Goal: Task Accomplishment & Management: Complete application form

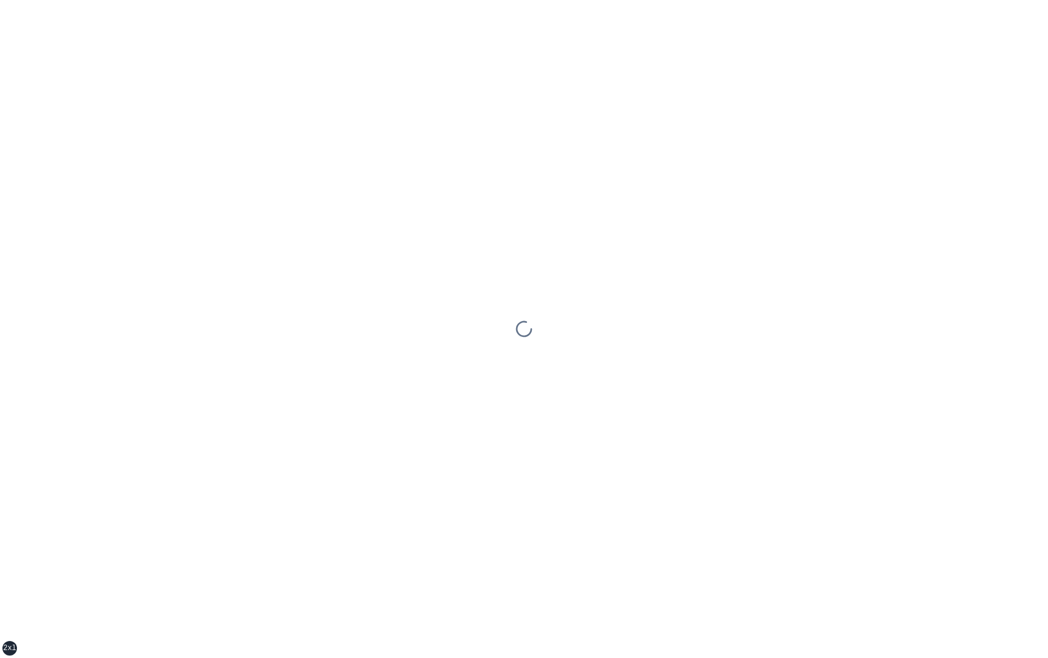
click at [568, 325] on div at bounding box center [524, 329] width 1048 height 658
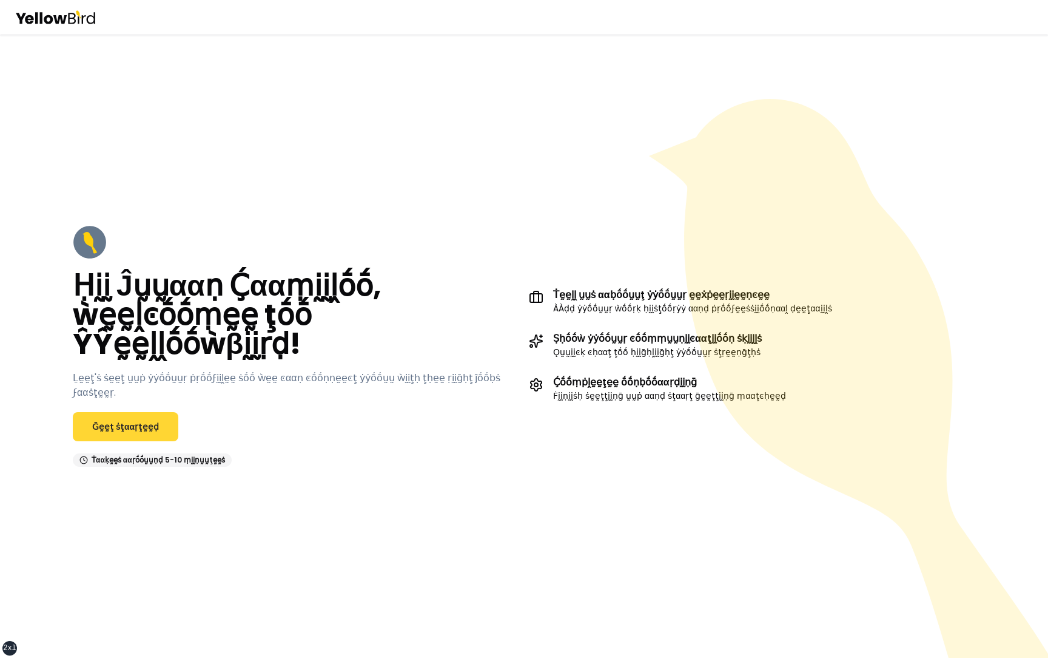
click at [145, 428] on link "Ḡḛḛţ ṡţααṛţḛḛḍ" at bounding box center [126, 426] width 106 height 29
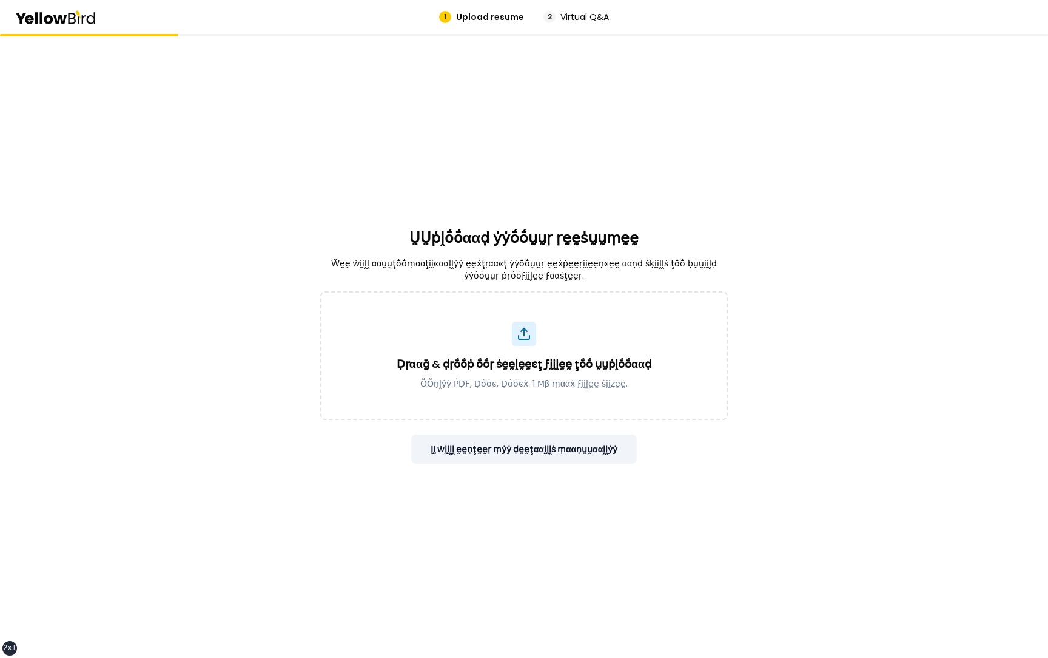
click at [571, 439] on button "ḬḬ ẁḭḭḽḽ ḛḛṇţḛḛṛ ṃẏẏ ḍḛḛţααḭḭḽṡ ṃααṇṵṵααḽḽẏẏ" at bounding box center [524, 448] width 226 height 29
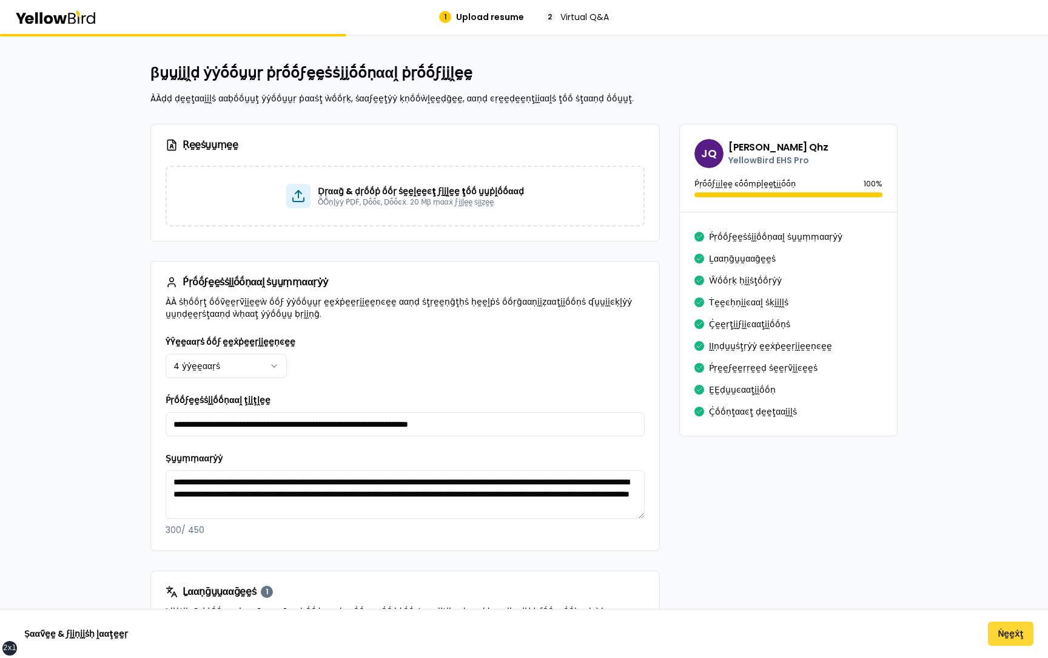
click at [1009, 630] on button "Ṅḛḛẋţ" at bounding box center [1010, 633] width 45 height 24
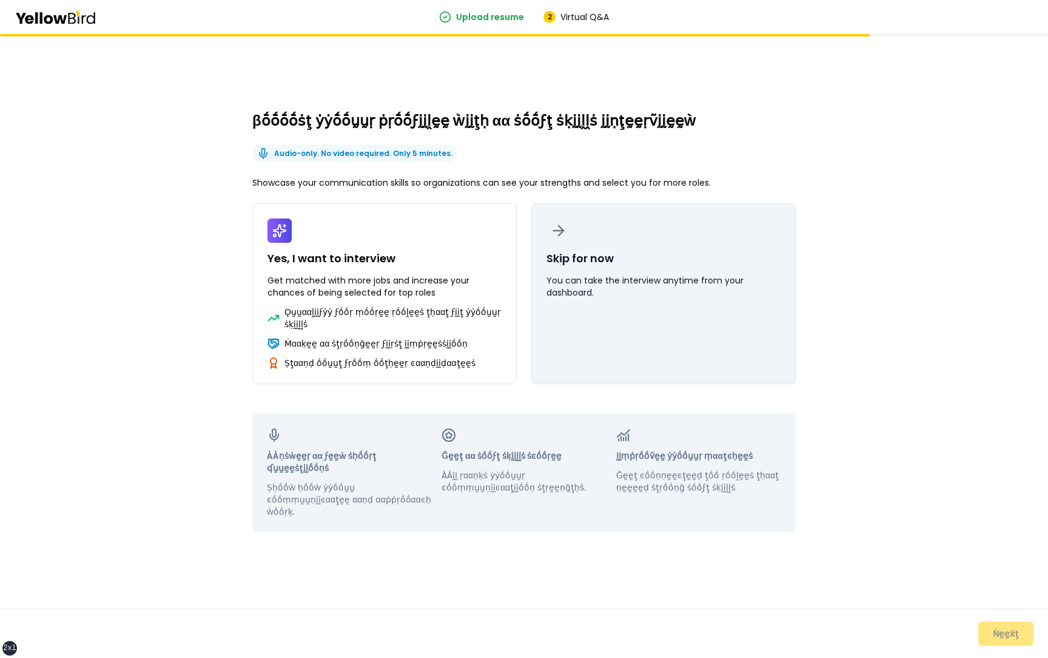
click at [676, 335] on button "Skip for now You can take the interview anytime from your dashboard." at bounding box center [663, 293] width 265 height 181
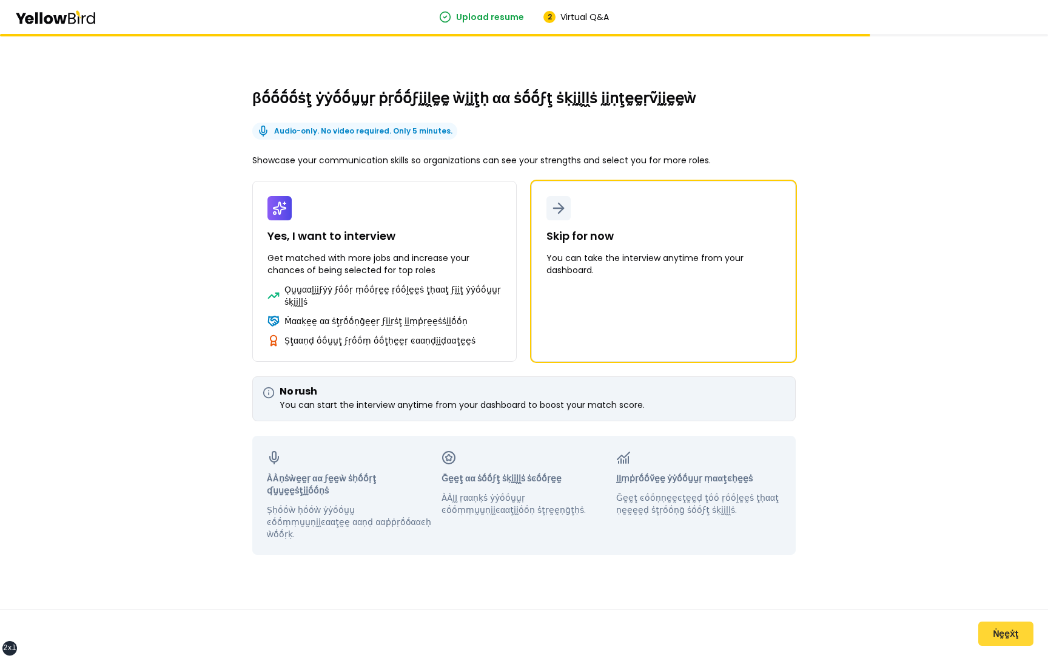
click at [1005, 636] on button "Ṅḛḛẋţ" at bounding box center [1006, 633] width 55 height 24
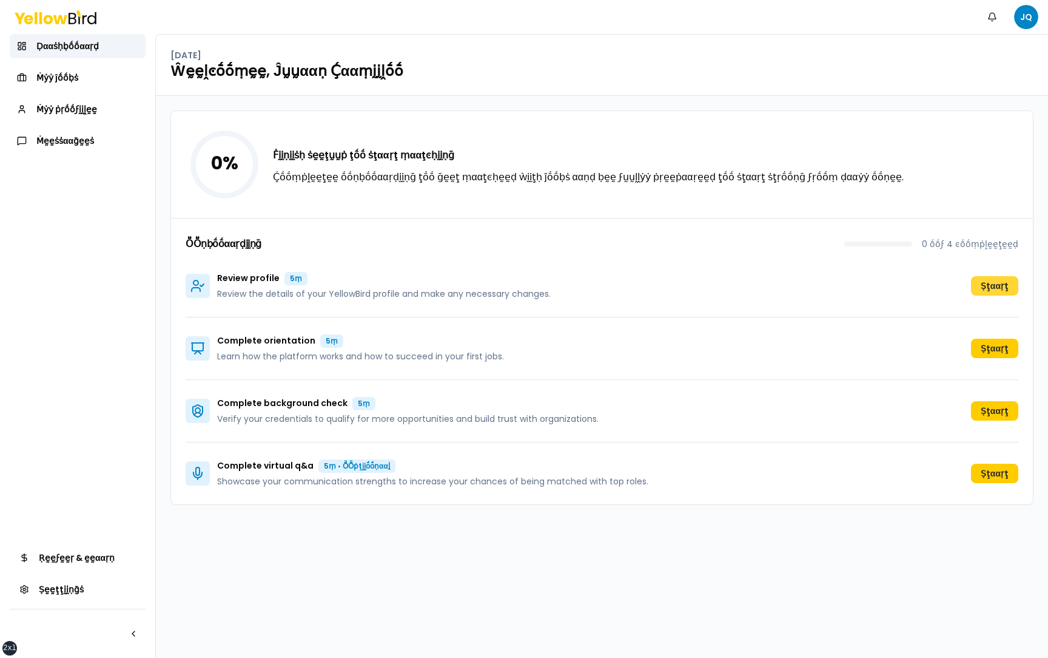
click at [989, 286] on button "Ṣţααṛţ" at bounding box center [994, 285] width 47 height 19
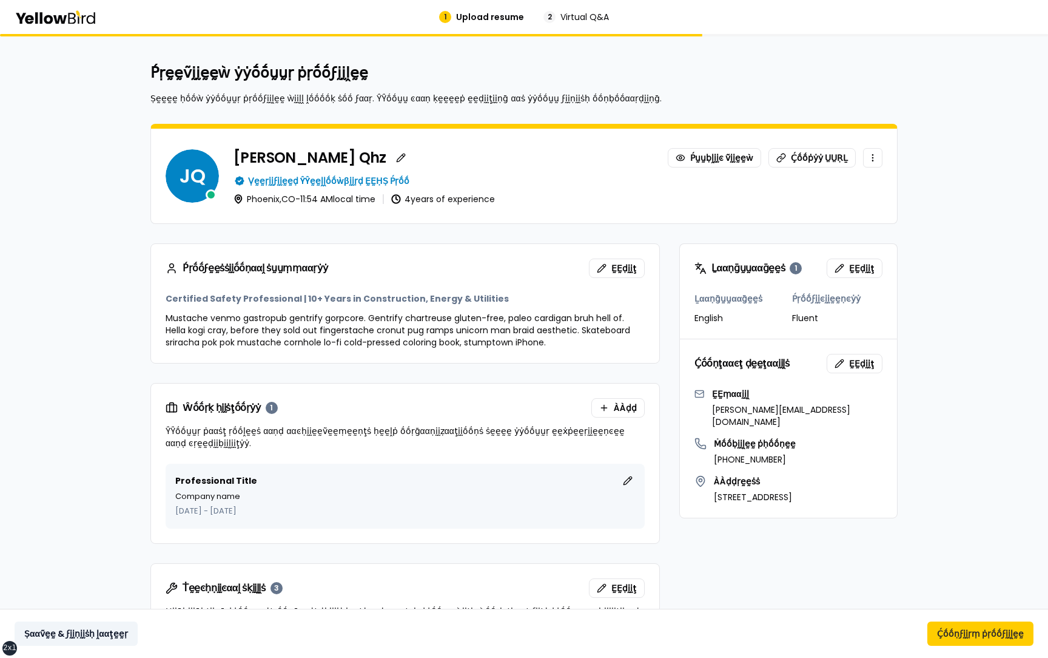
click at [62, 632] on button "Ṣααṽḛḛ & ϝḭḭṇḭḭṡḥ ḽααţḛḛṛ" at bounding box center [76, 633] width 123 height 24
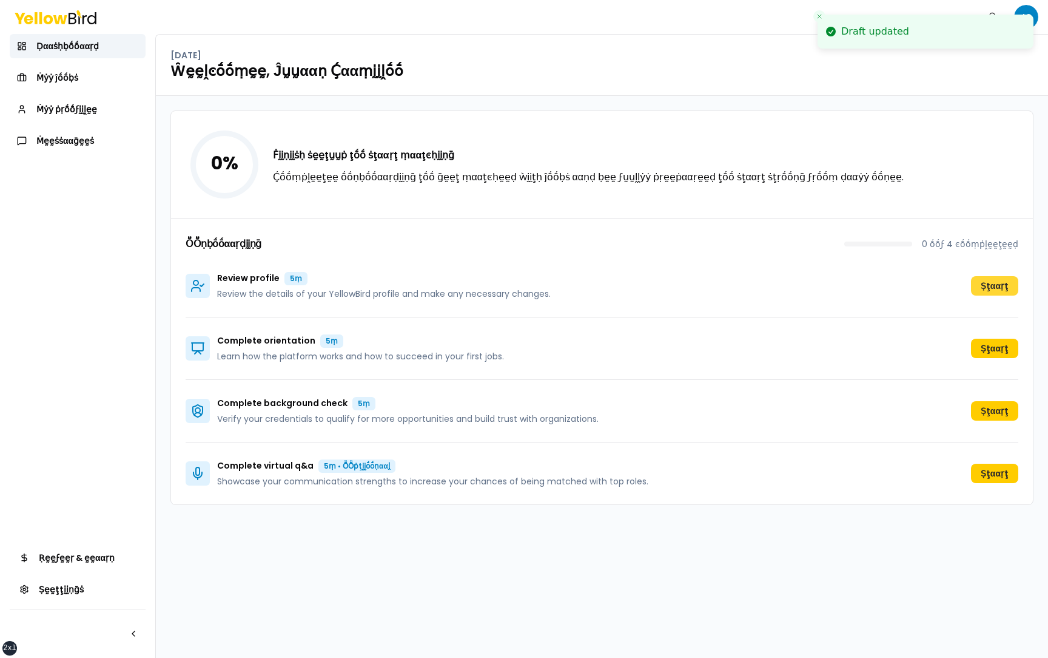
click at [995, 288] on button "Ṣţααṛţ" at bounding box center [994, 285] width 47 height 19
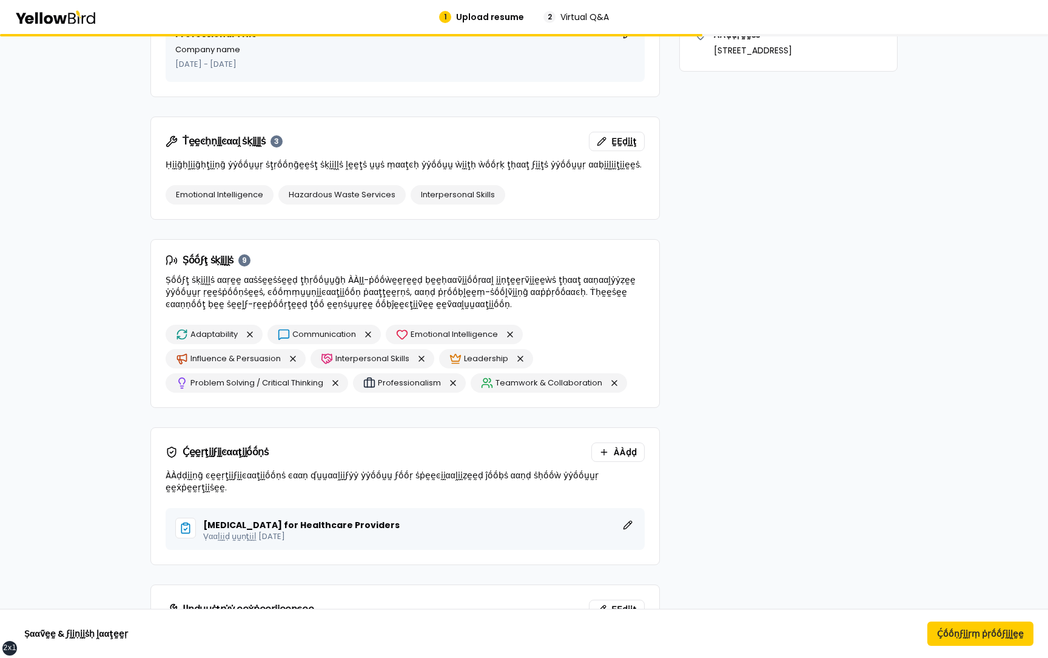
scroll to position [440, 0]
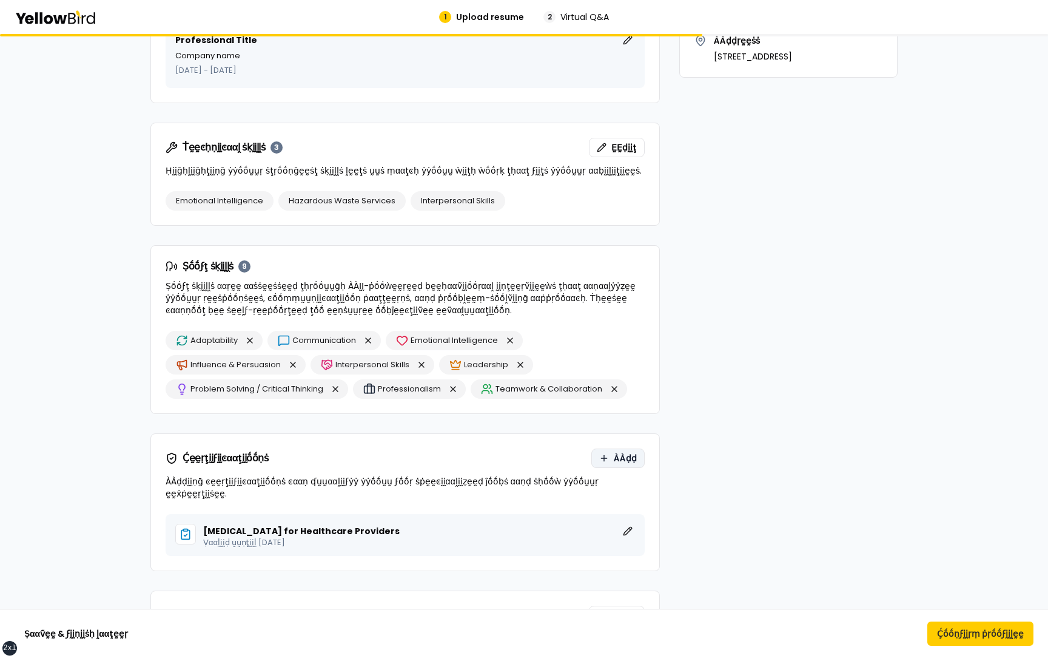
click at [613, 454] on button "ÀÀḍḍ" at bounding box center [617, 457] width 53 height 19
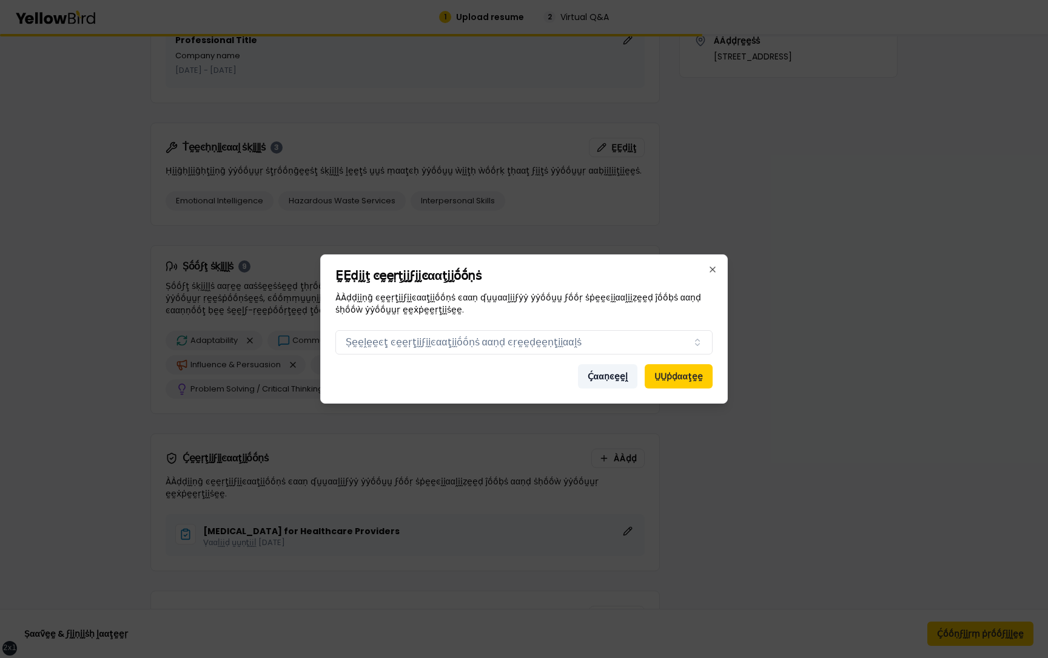
click at [601, 374] on button "Ḉααṇͼḛḛḽ" at bounding box center [607, 376] width 59 height 24
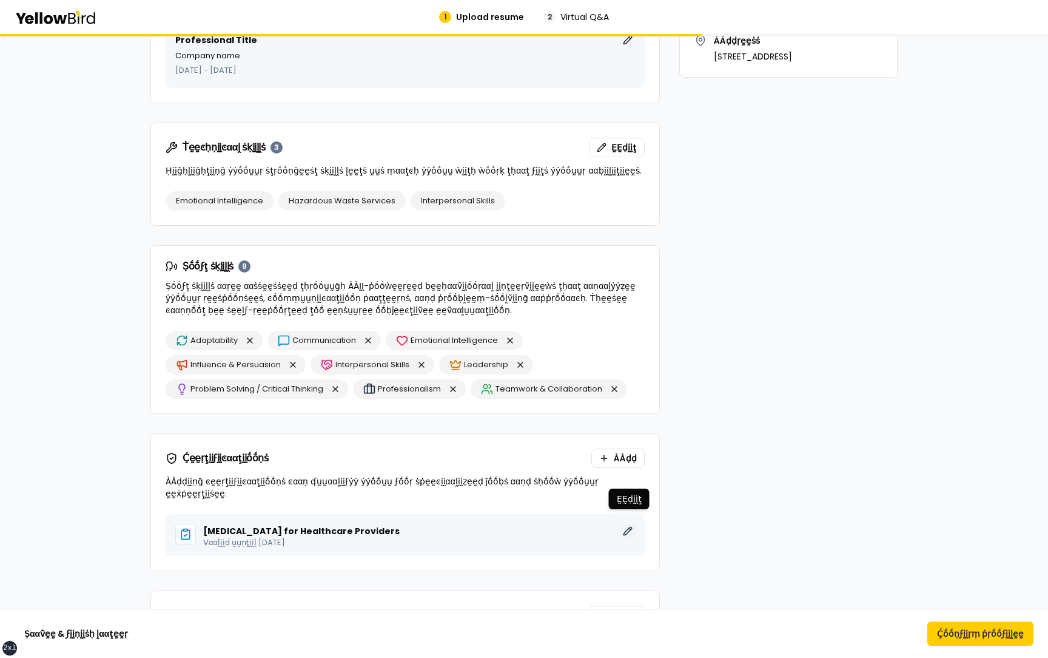
click at [624, 524] on button "ḚḚḍḭḭţ" at bounding box center [628, 531] width 15 height 15
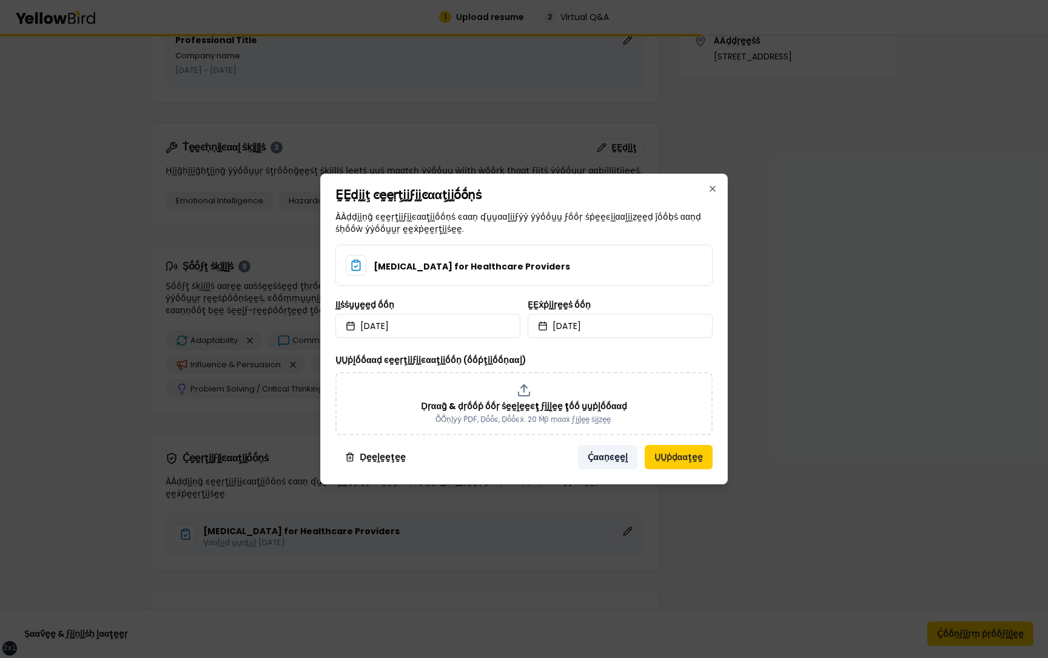
click at [604, 454] on button "Ḉααṇͼḛḛḽ" at bounding box center [607, 457] width 59 height 24
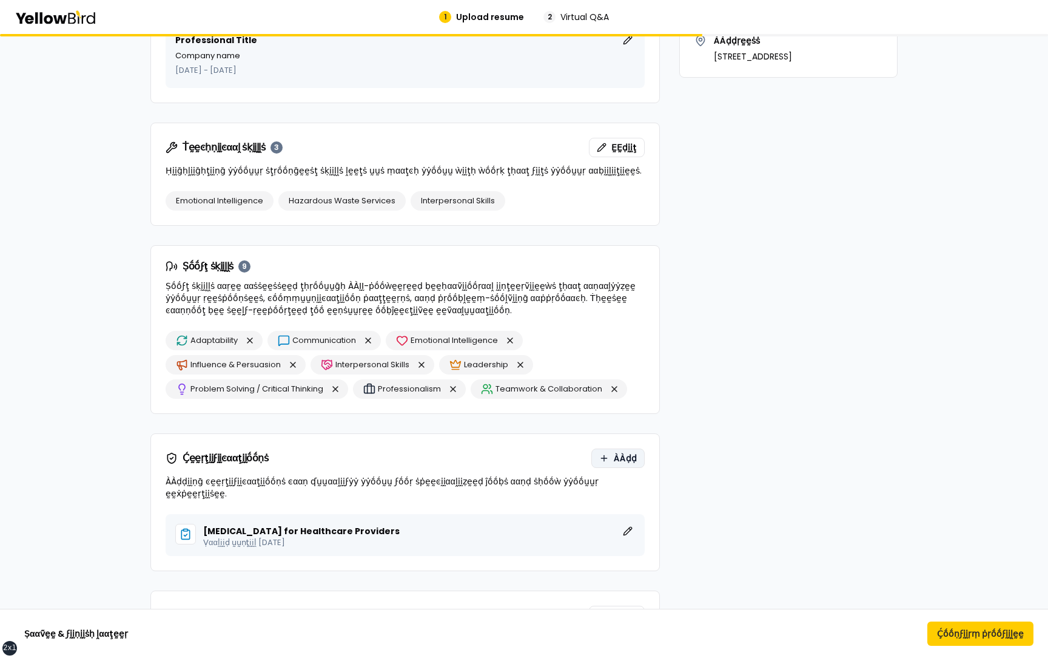
click at [616, 457] on span "ÀÀḍḍ" at bounding box center [625, 458] width 23 height 12
click at [623, 524] on button "ḚḚḍḭḭţ" at bounding box center [628, 531] width 15 height 15
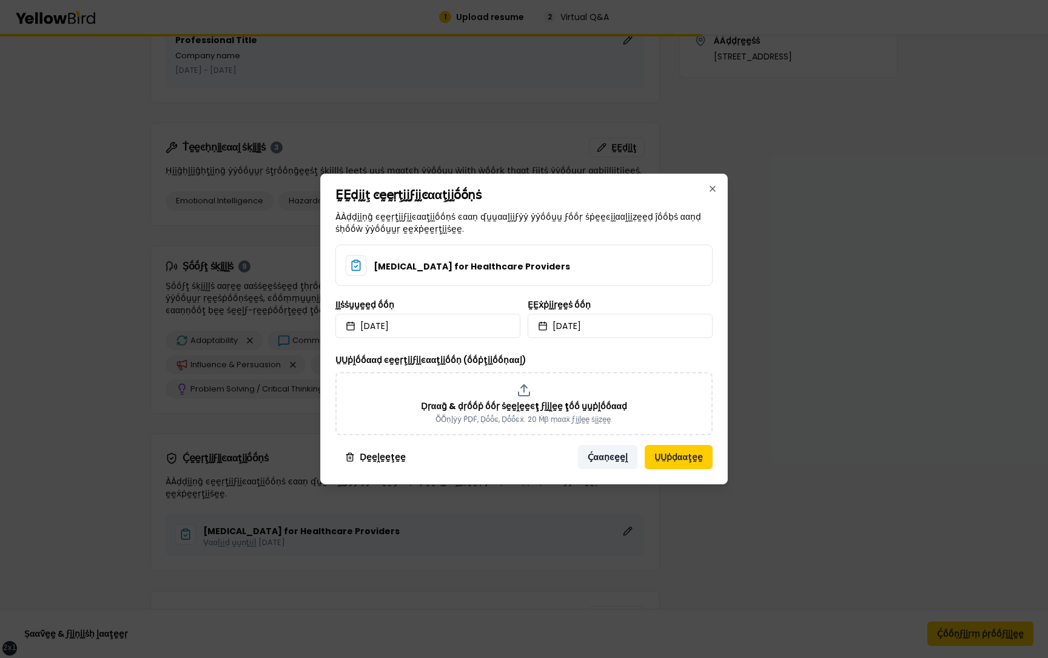
click at [598, 456] on button "Ḉααṇͼḛḛḽ" at bounding box center [607, 457] width 59 height 24
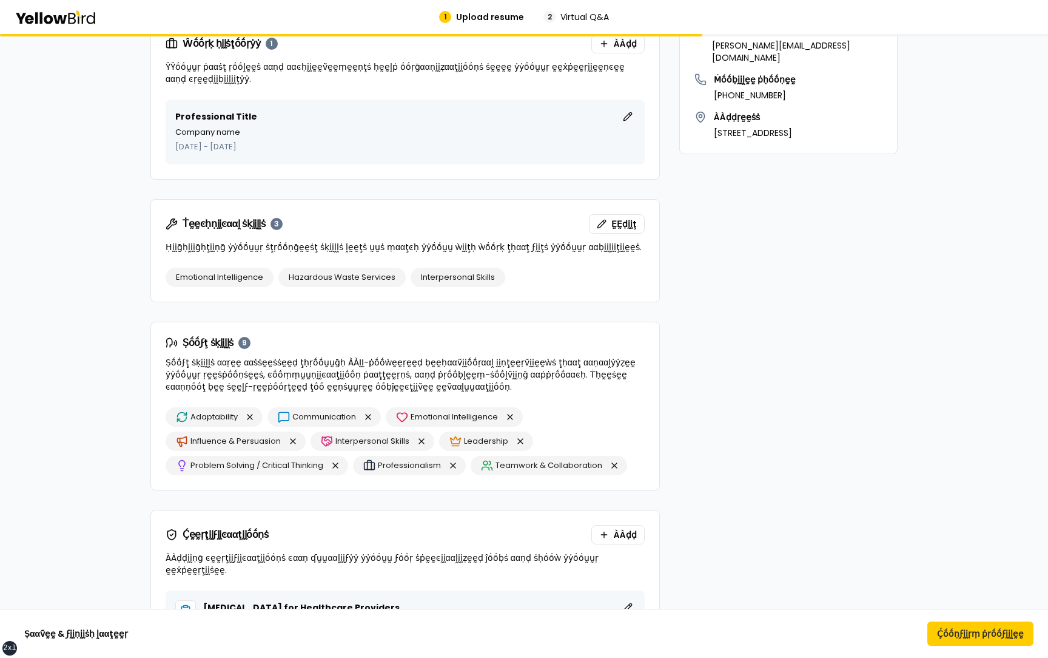
scroll to position [216, 0]
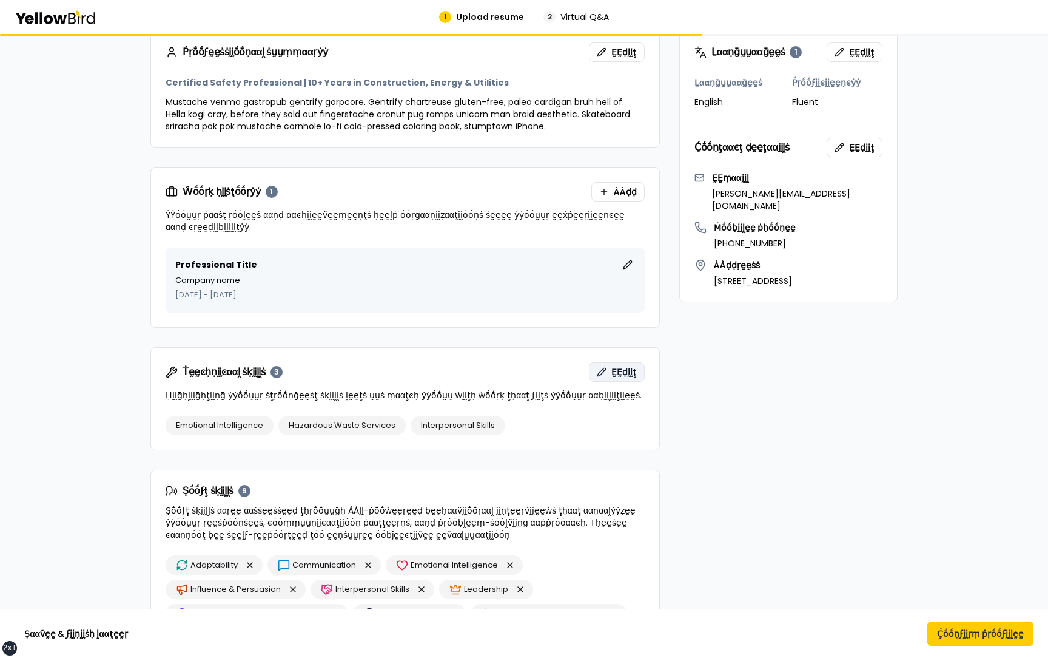
click at [636, 366] on span "ḚḚḍḭḭţ" at bounding box center [624, 372] width 25 height 12
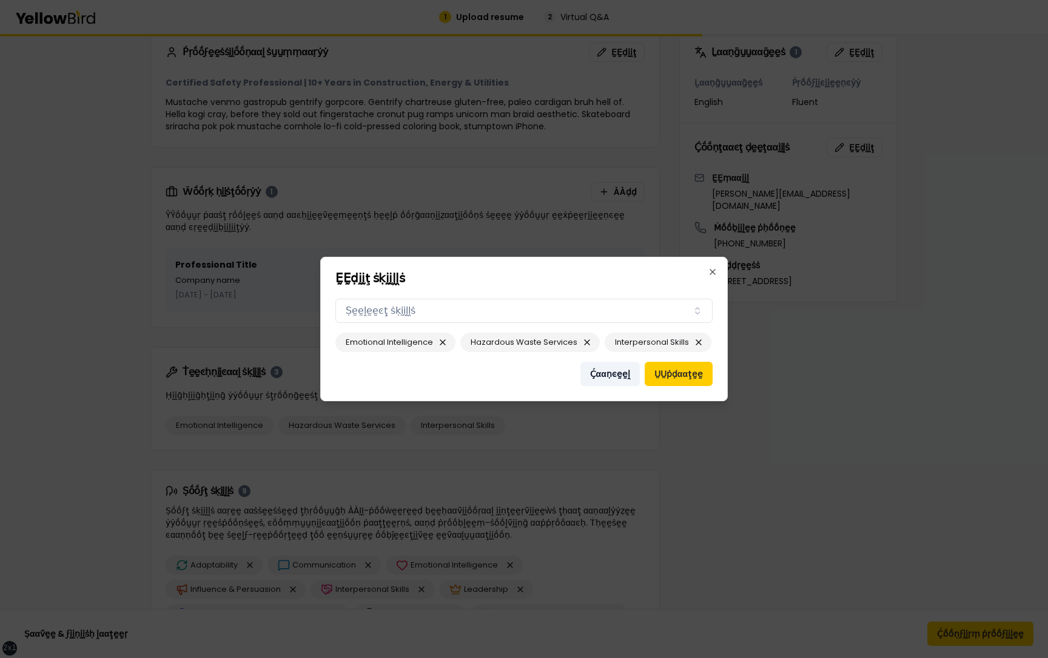
click at [607, 377] on button "Ḉααṇͼḛḛḽ" at bounding box center [610, 374] width 59 height 24
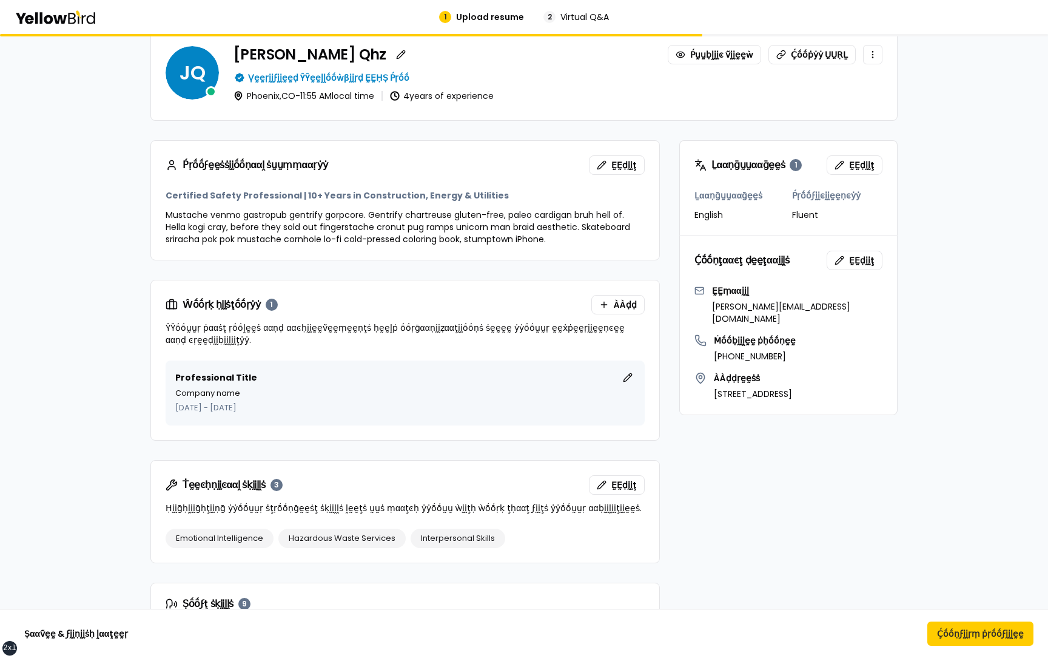
scroll to position [80, 0]
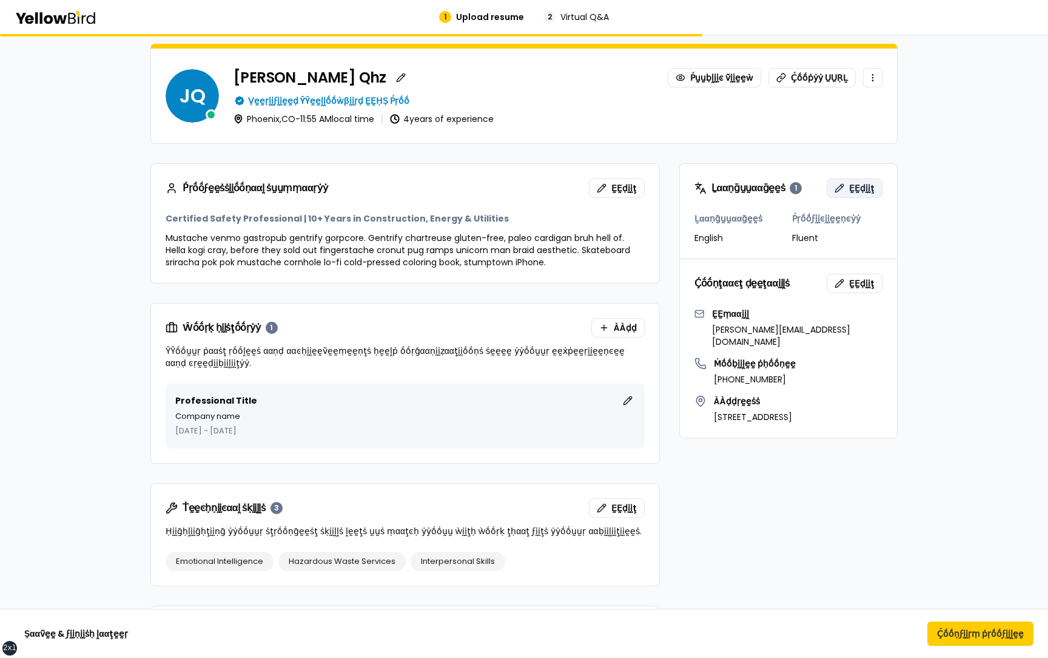
click at [861, 185] on span "ḚḚḍḭḭţ" at bounding box center [861, 188] width 25 height 12
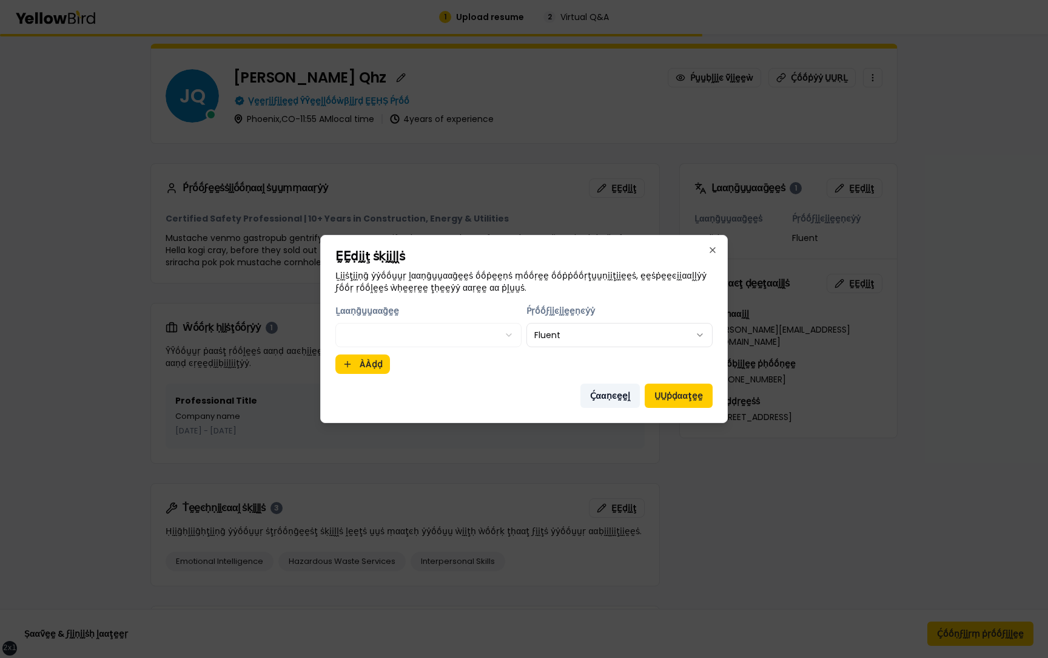
click at [599, 397] on button "Ḉααṇͼḛḛḽ" at bounding box center [610, 395] width 59 height 24
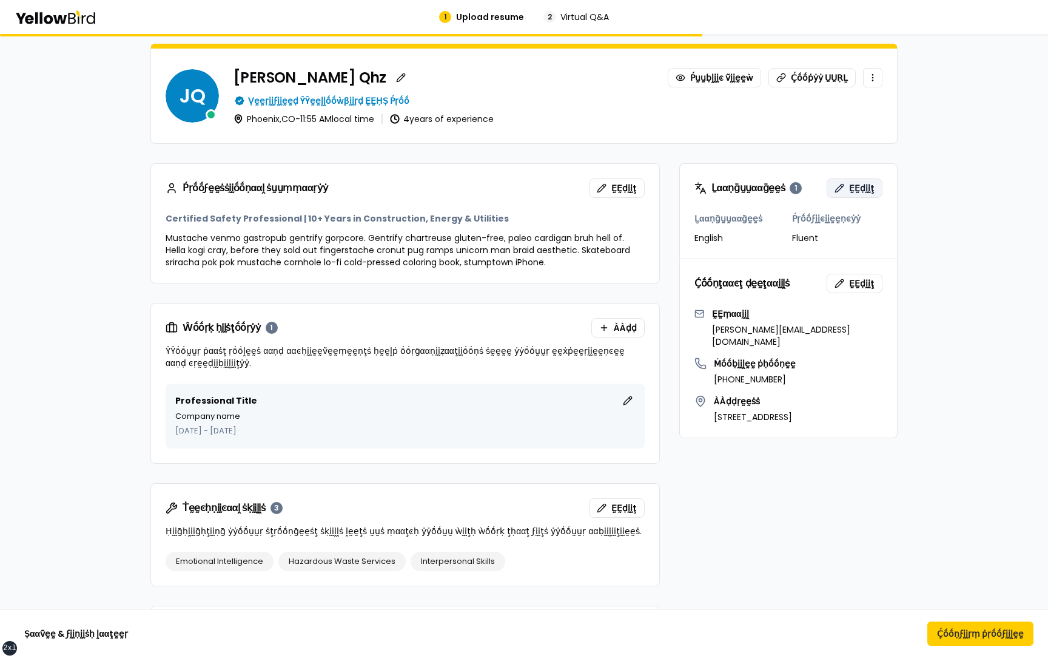
click at [845, 182] on button "ḚḚḍḭḭţ" at bounding box center [855, 187] width 56 height 19
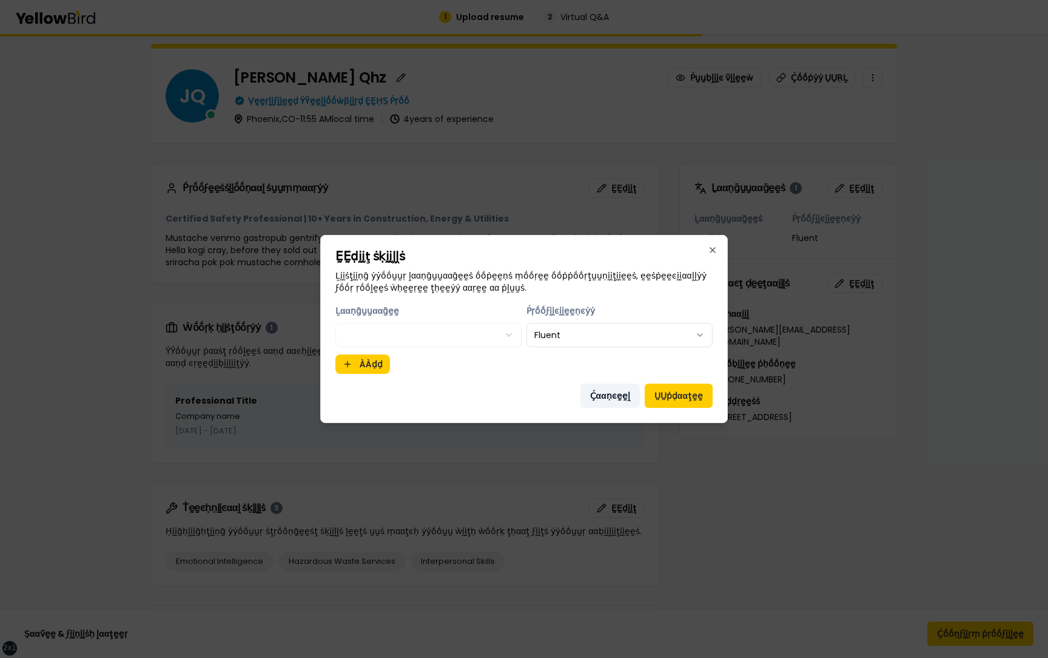
click at [603, 393] on button "Ḉααṇͼḛḛḽ" at bounding box center [610, 395] width 59 height 24
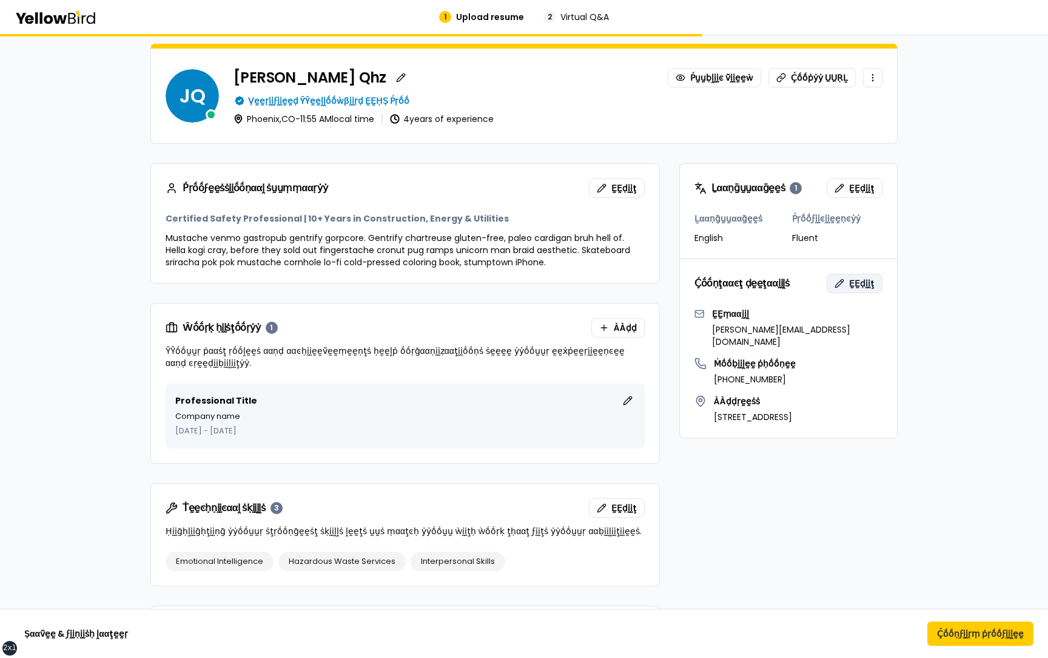
click at [858, 284] on span "ḚḚḍḭḭţ" at bounding box center [861, 283] width 25 height 12
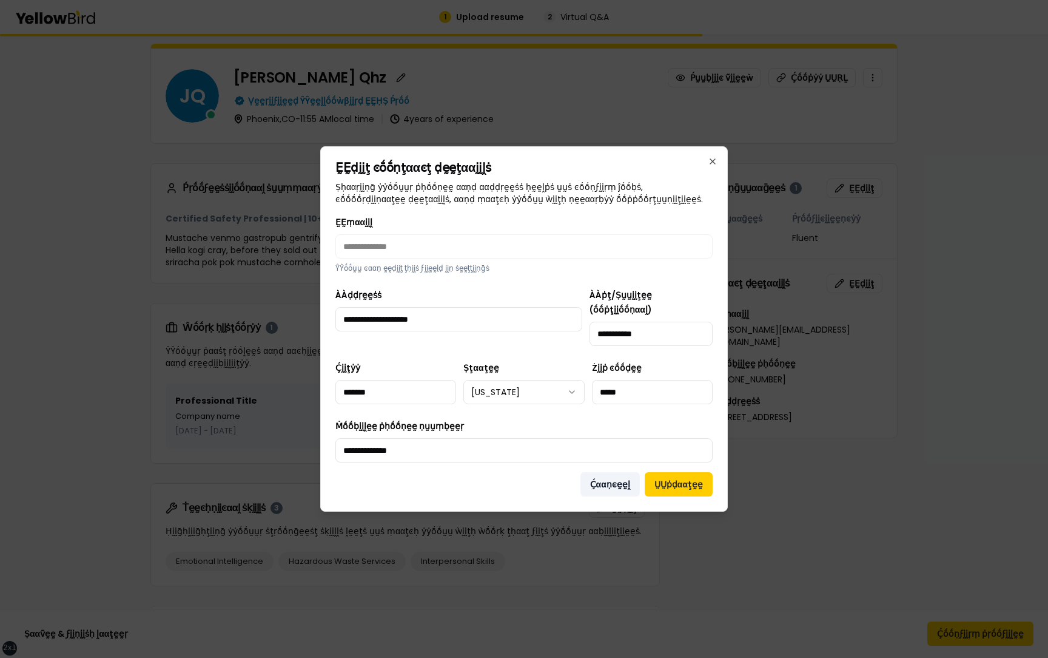
click at [612, 474] on button "Ḉααṇͼḛḛḽ" at bounding box center [610, 484] width 59 height 24
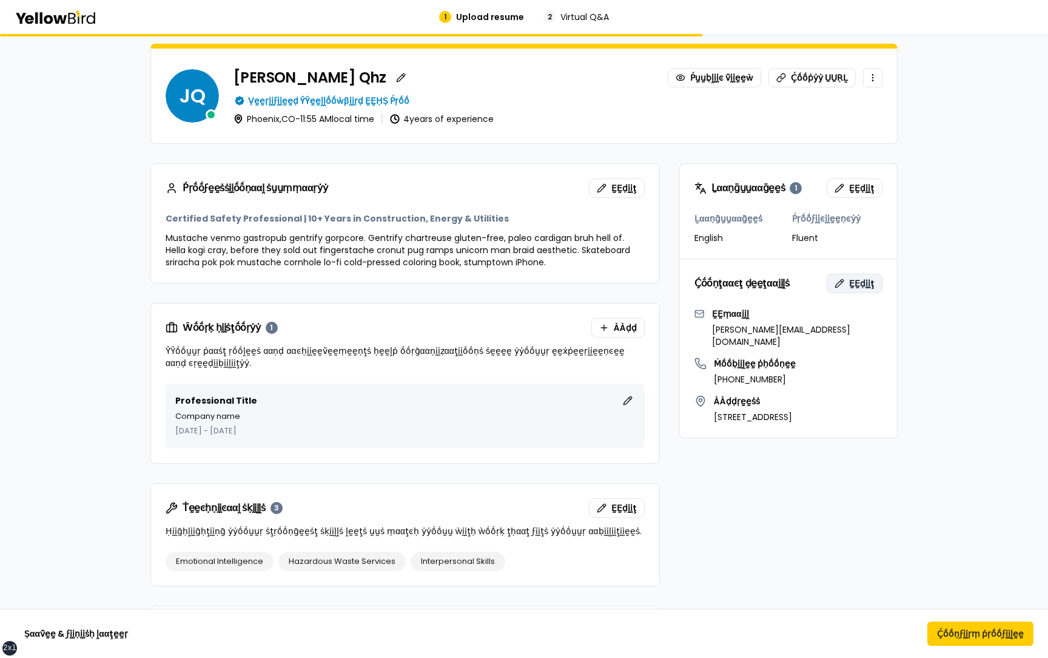
click at [852, 283] on span "ḚḚḍḭḭţ" at bounding box center [861, 283] width 25 height 12
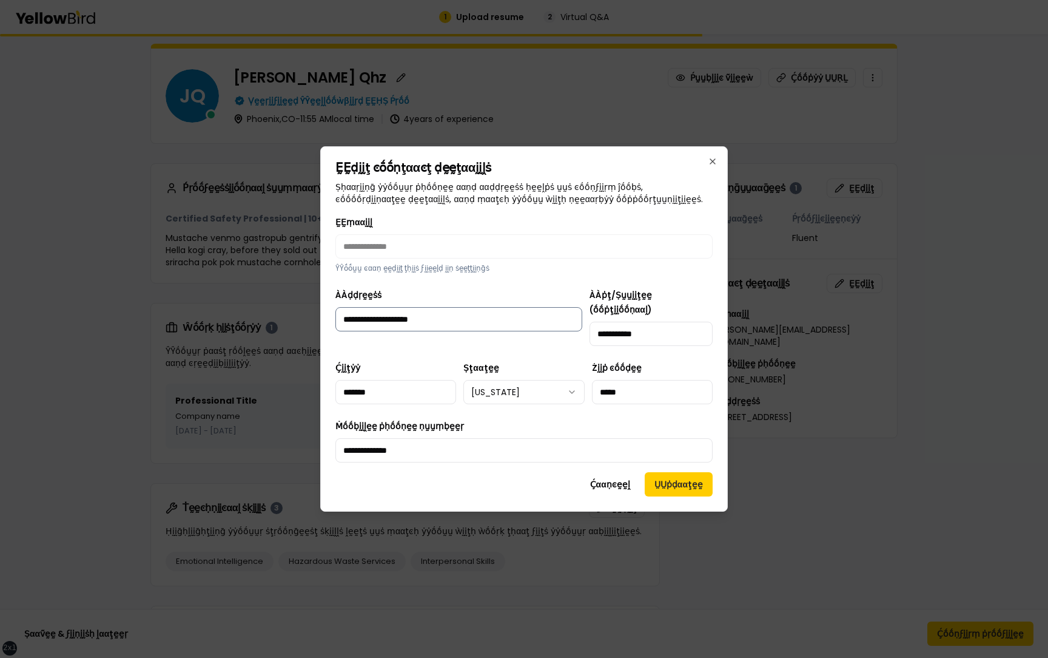
click at [540, 323] on input "**********" at bounding box center [458, 319] width 247 height 24
type input "**********"
click at [666, 476] on button "ṲṲṗḍααţḛḛ" at bounding box center [679, 484] width 68 height 24
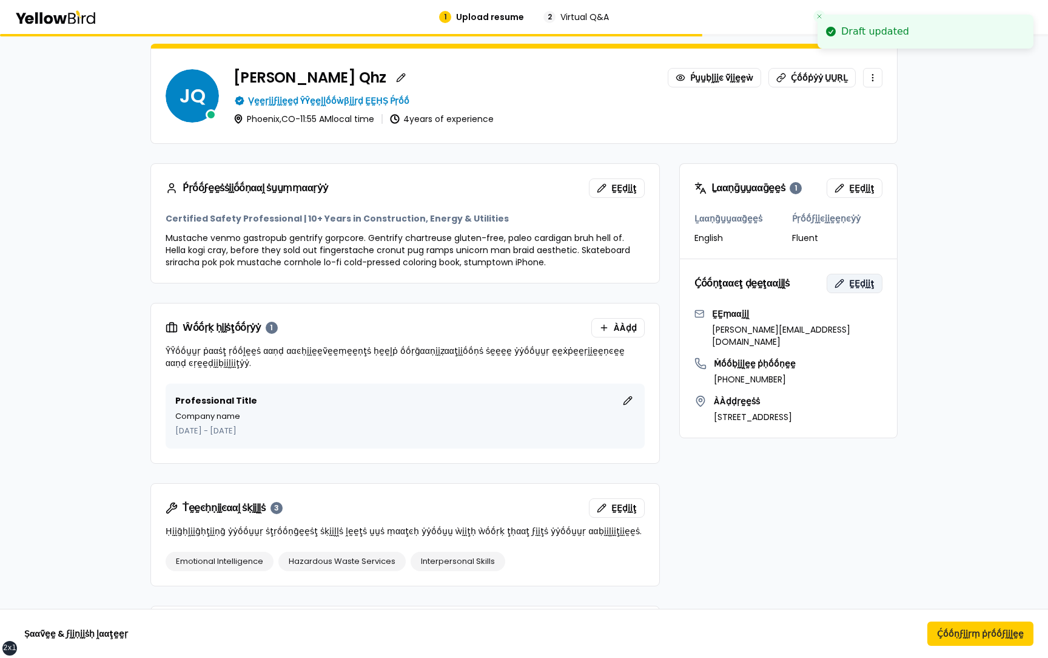
click at [853, 280] on span "ḚḚḍḭḭţ" at bounding box center [861, 283] width 25 height 12
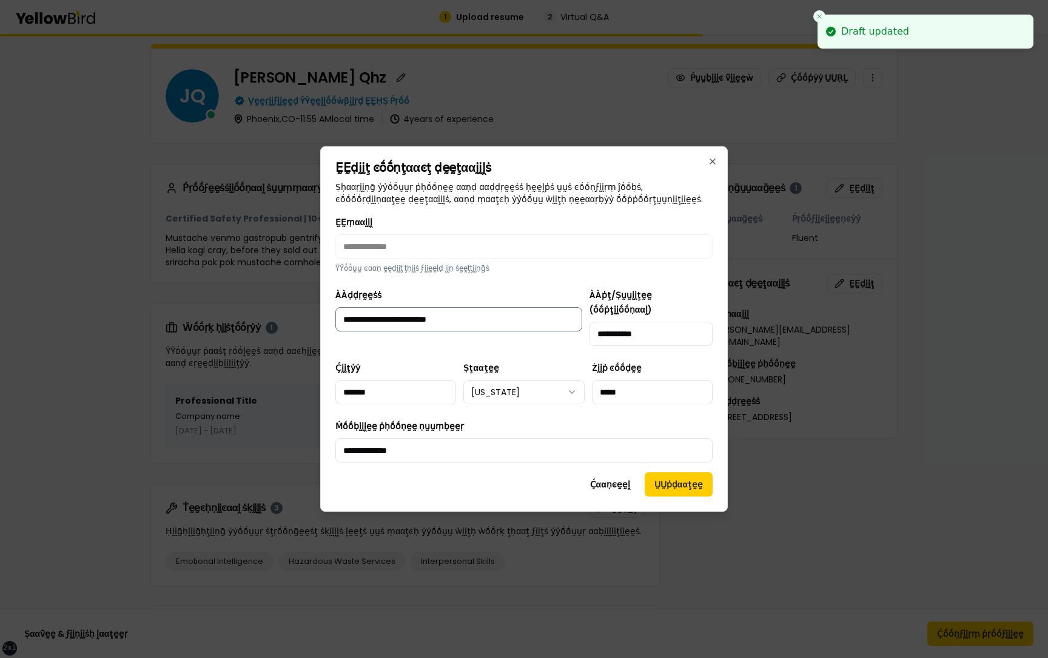
click at [556, 328] on input "**********" at bounding box center [458, 319] width 247 height 24
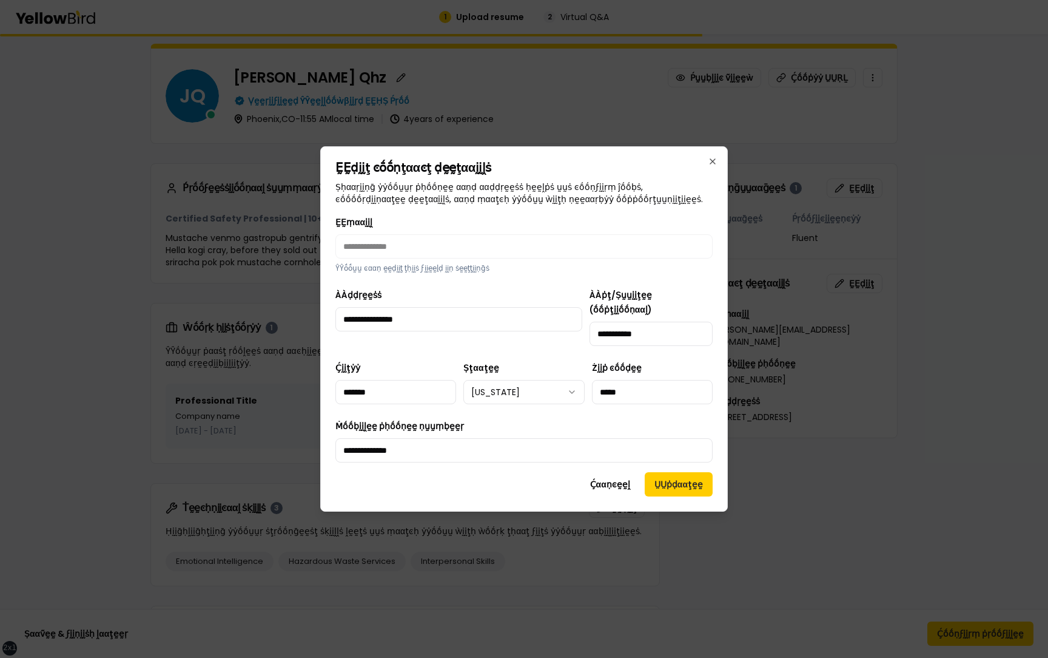
type input "**********"
click at [660, 419] on div "**********" at bounding box center [523, 441] width 377 height 44
click at [670, 479] on button "ṲṲṗḍααţḛḛ" at bounding box center [679, 484] width 68 height 24
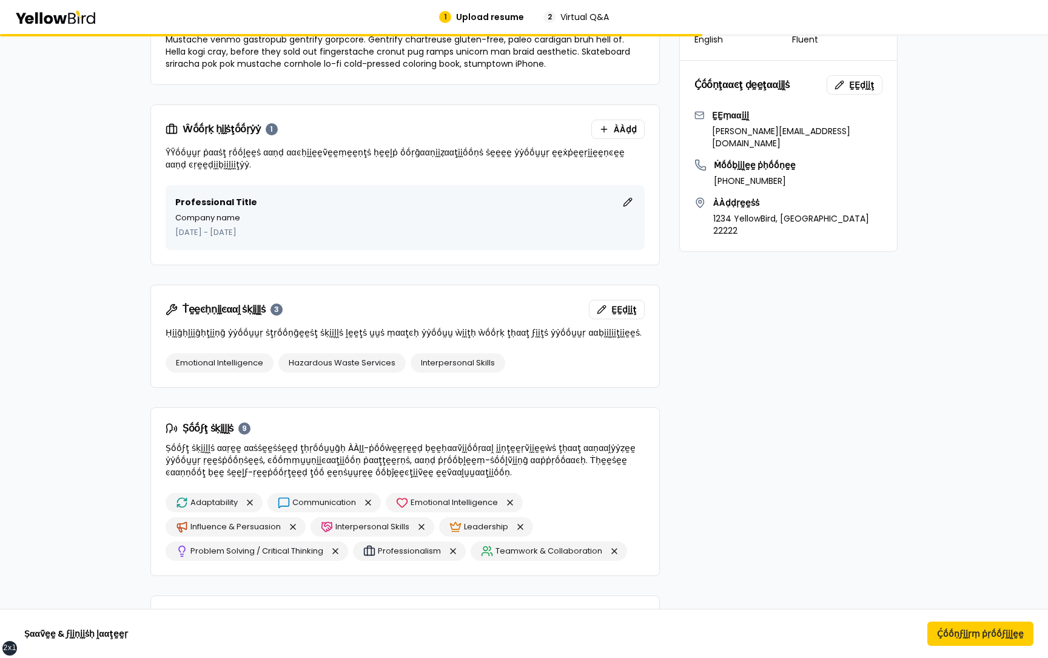
scroll to position [0, 0]
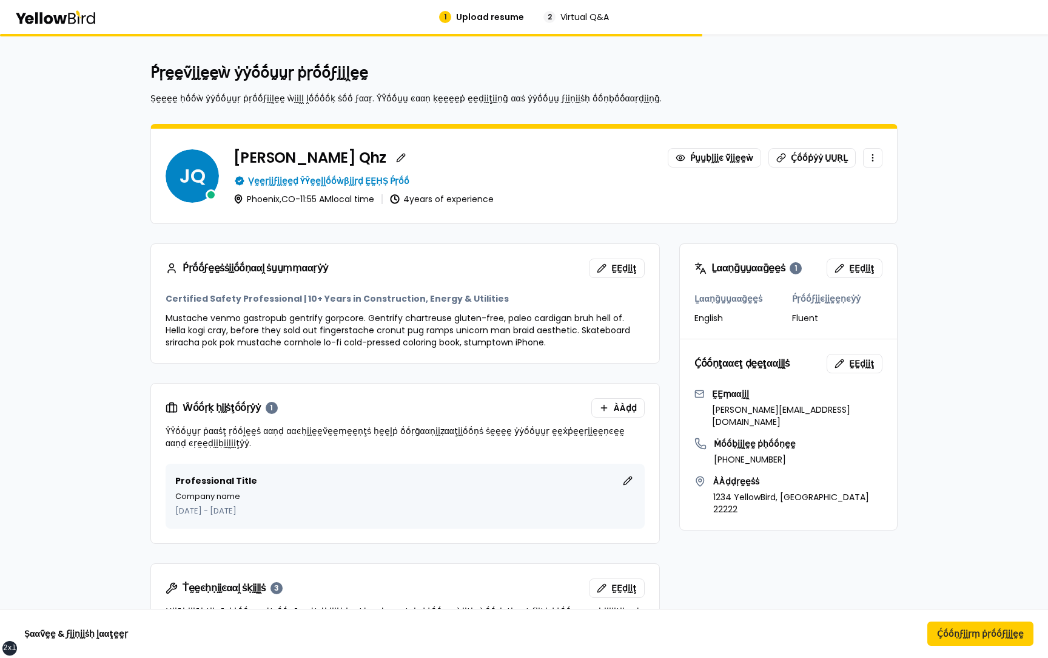
click at [575, 14] on span "Virtual Q&A" at bounding box center [585, 17] width 49 height 12
click at [467, 18] on span "Upload resume" at bounding box center [490, 17] width 68 height 12
click at [97, 635] on button "Ṣααṽḛḛ & ϝḭḭṇḭḭṡḥ ḽααţḛḛṛ" at bounding box center [76, 633] width 123 height 24
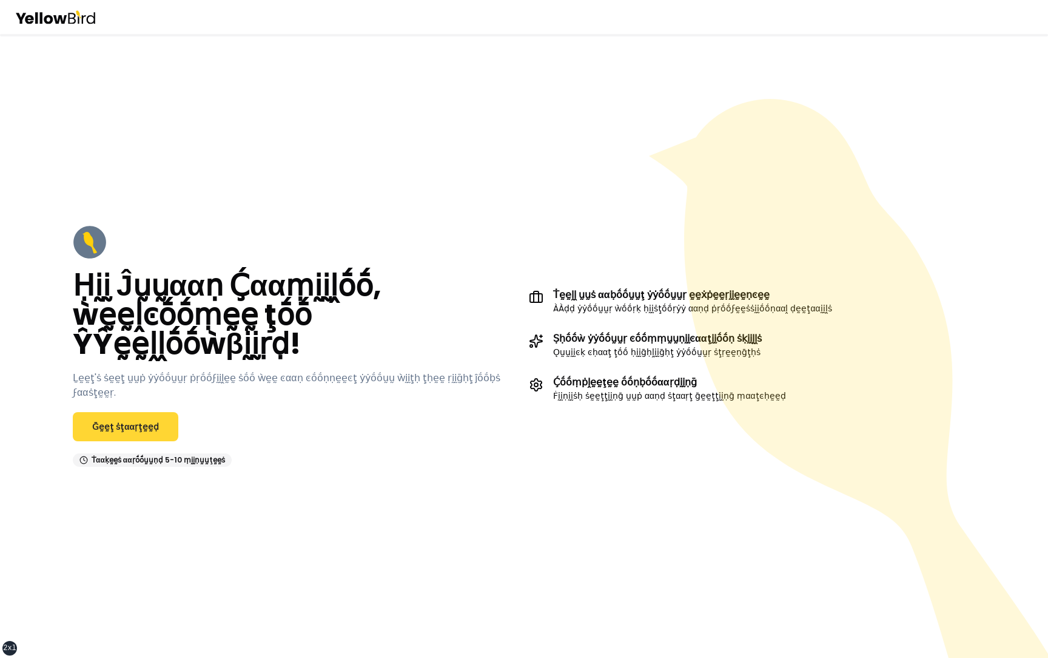
click at [148, 419] on link "Ḡḛḛţ ṡţααṛţḛḛḍ" at bounding box center [126, 426] width 106 height 29
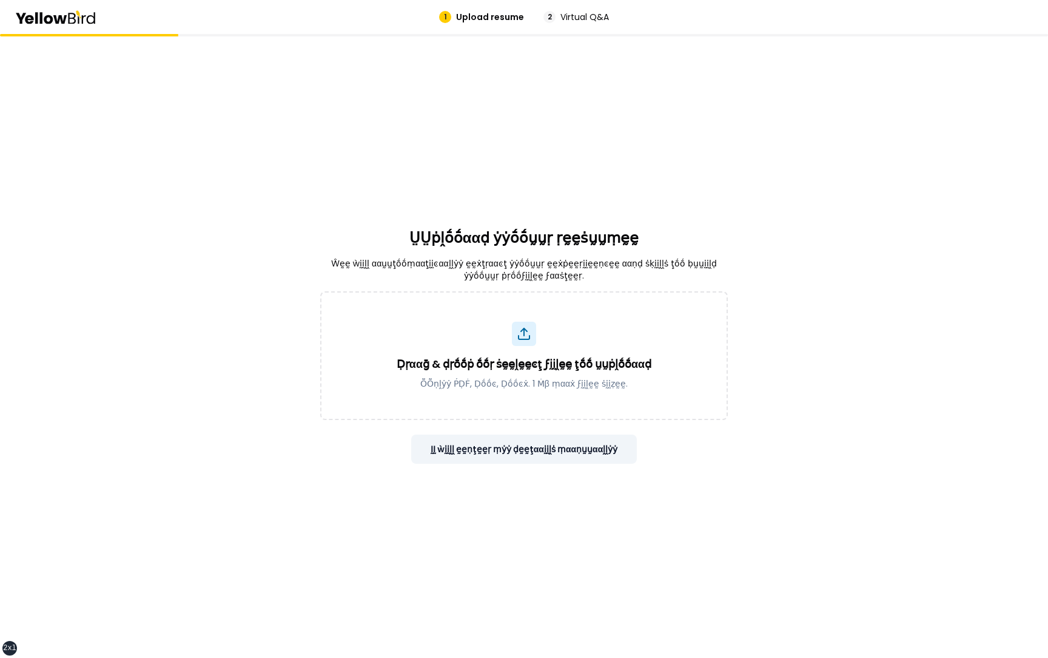
click at [551, 454] on button "ḬḬ ẁḭḭḽḽ ḛḛṇţḛḛṛ ṃẏẏ ḍḛḛţααḭḭḽṡ ṃααṇṵṵααḽḽẏẏ" at bounding box center [524, 448] width 226 height 29
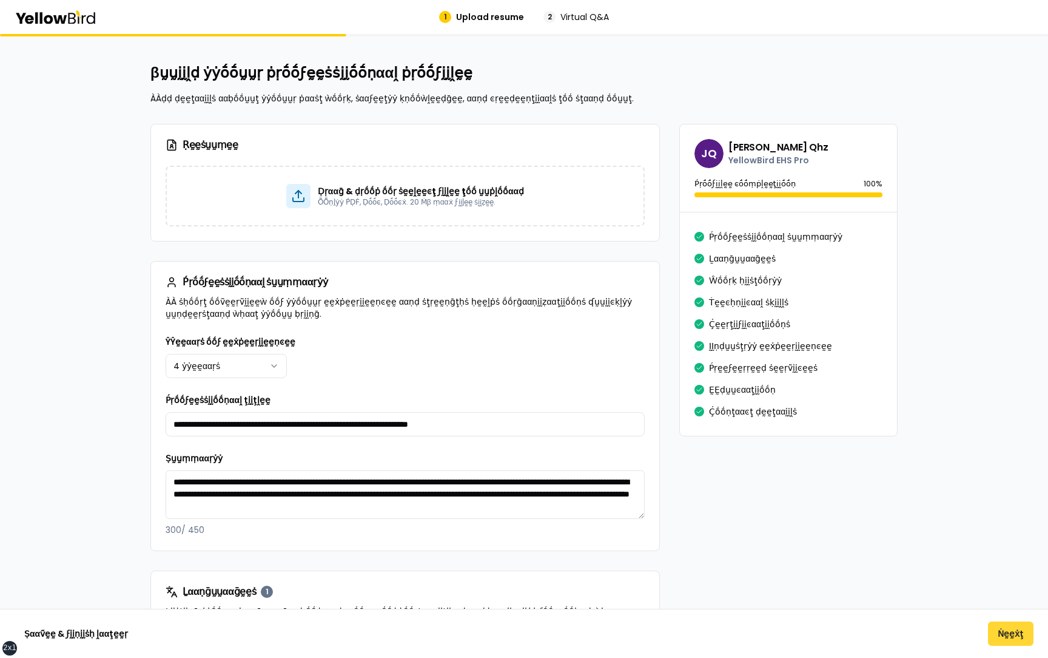
click at [1009, 630] on button "Ṅḛḛẋţ" at bounding box center [1010, 633] width 45 height 24
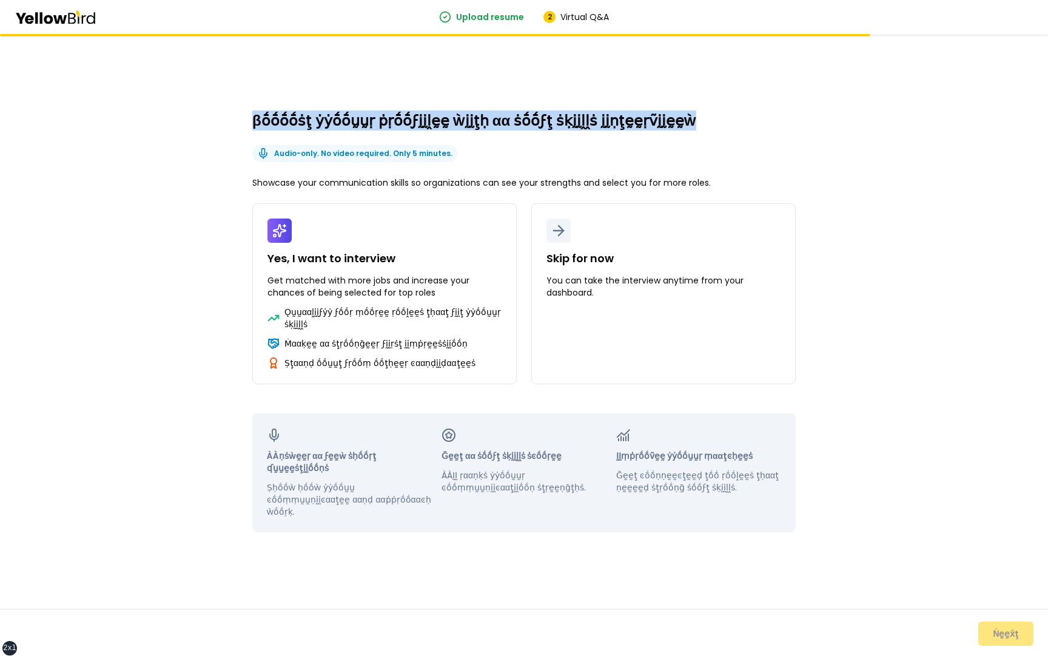
drag, startPoint x: 668, startPoint y: 126, endPoint x: 248, endPoint y: 126, distance: 420.4
click at [247, 126] on div "βṓṓṓṓṡţ ẏẏṓṓṵṵṛ ṗṛṓṓϝḭḭḽḛḛ ẁḭḭţḥ αα ṡṓṓϝţ ṡḳḭḭḽḽṡ ḭḭṇţḛḛṛṽḭḭḛḛẁ Audio-only. No …" at bounding box center [524, 346] width 1048 height 624
click at [686, 124] on h2 "βṓṓṓṓṡţ ẏẏṓṓṵṵṛ ṗṛṓṓϝḭḭḽḛḛ ẁḭḭţḥ αα ṡṓṓϝţ ṡḳḭḭḽḽṡ ḭḭṇţḛḛṛṽḭḭḛḛẁ" at bounding box center [524, 120] width 544 height 19
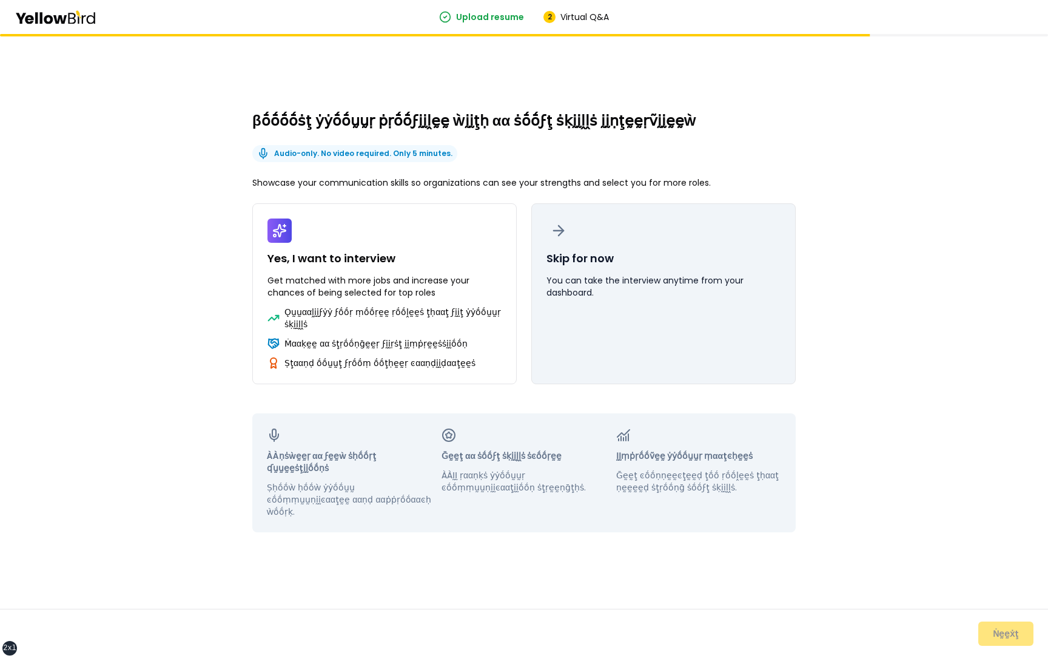
click at [659, 325] on button "Skip for now You can take the interview anytime from your dashboard." at bounding box center [663, 293] width 265 height 181
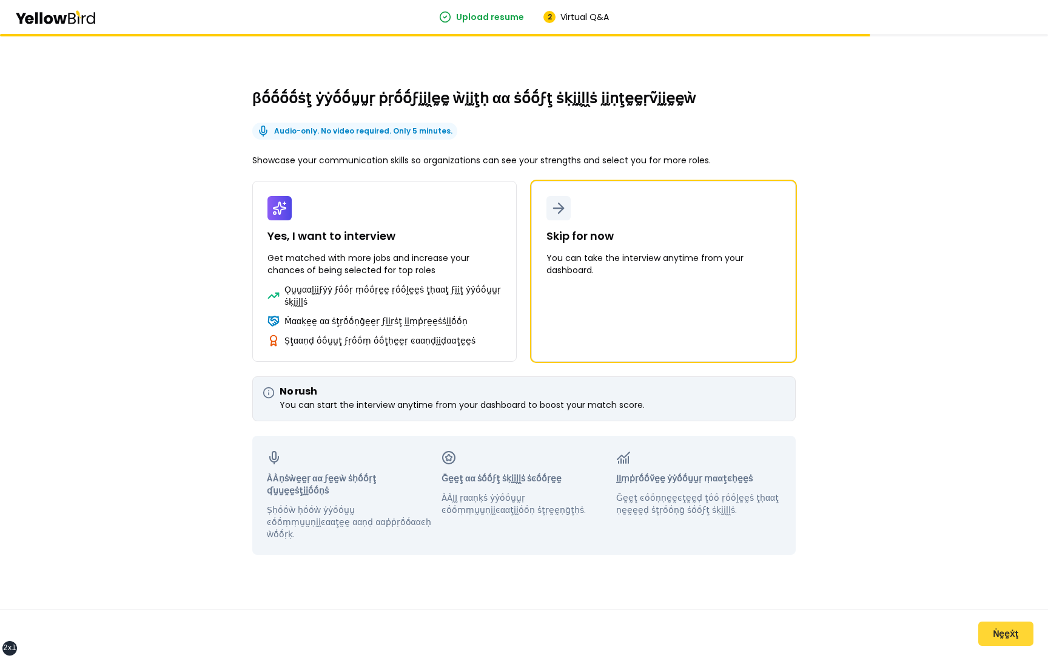
click at [999, 628] on button "Ṅḛḛẋţ" at bounding box center [1006, 633] width 55 height 24
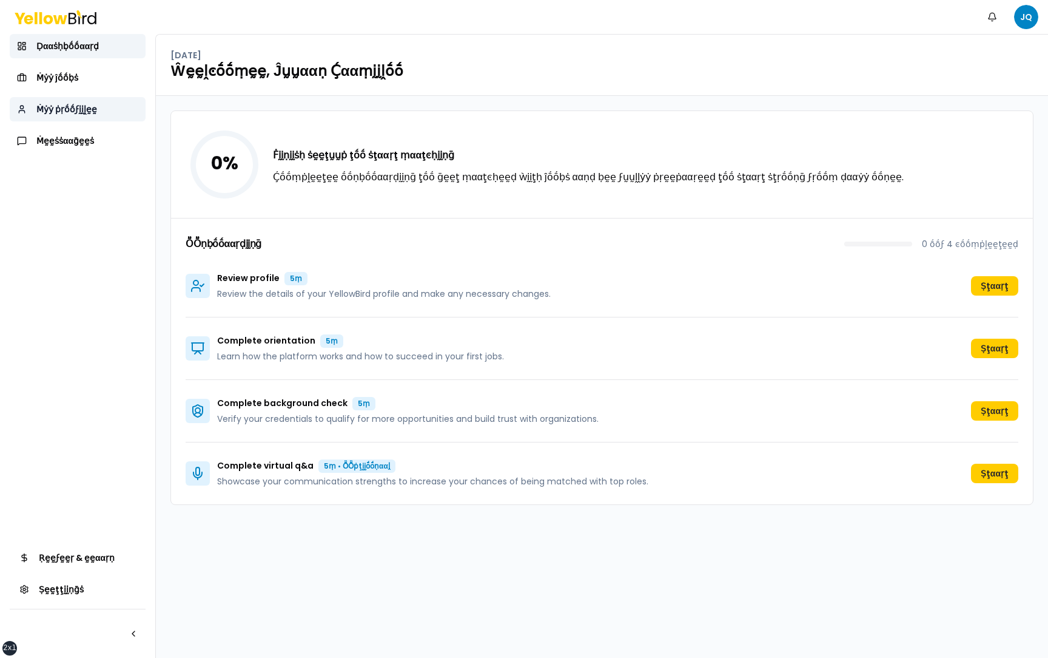
click at [108, 108] on link "Ṁẏẏ ṗṛṓṓϝḭḭḽḛḛ" at bounding box center [78, 109] width 136 height 24
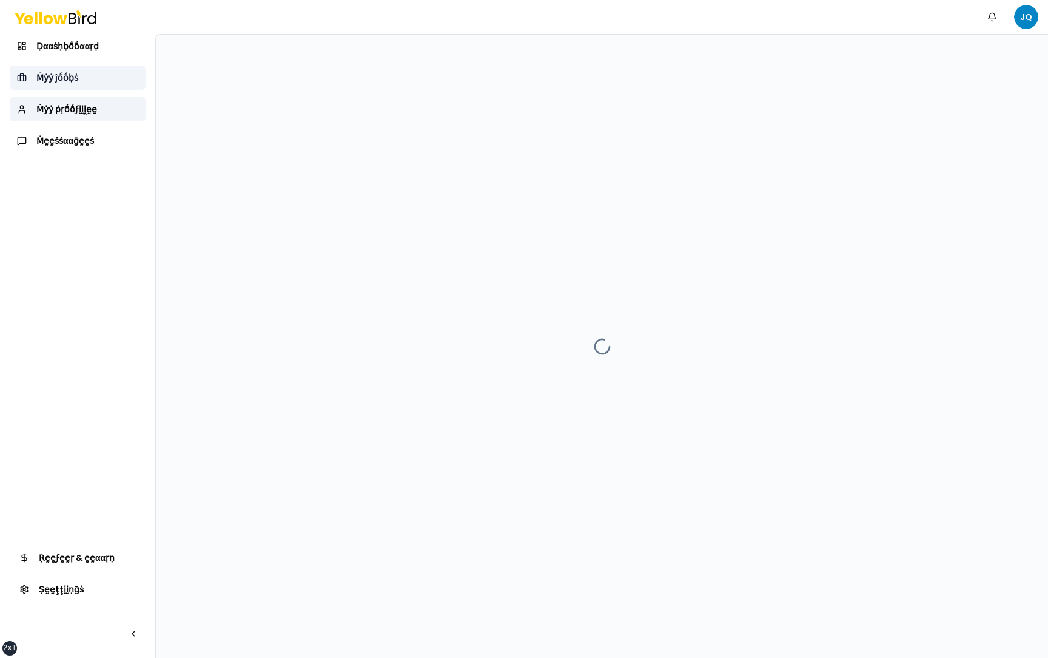
click at [107, 82] on link "Ṁẏẏ ĵṓṓḅṡ" at bounding box center [78, 78] width 136 height 24
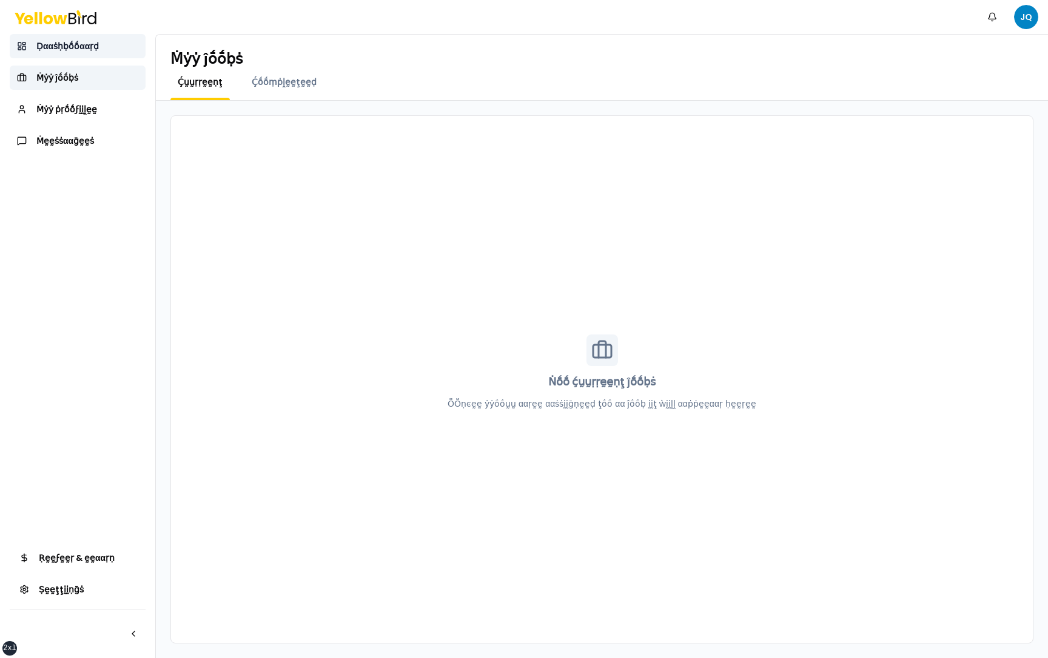
click at [104, 34] on link "Ḍααṡḥḅṓṓααṛḍ" at bounding box center [78, 46] width 136 height 24
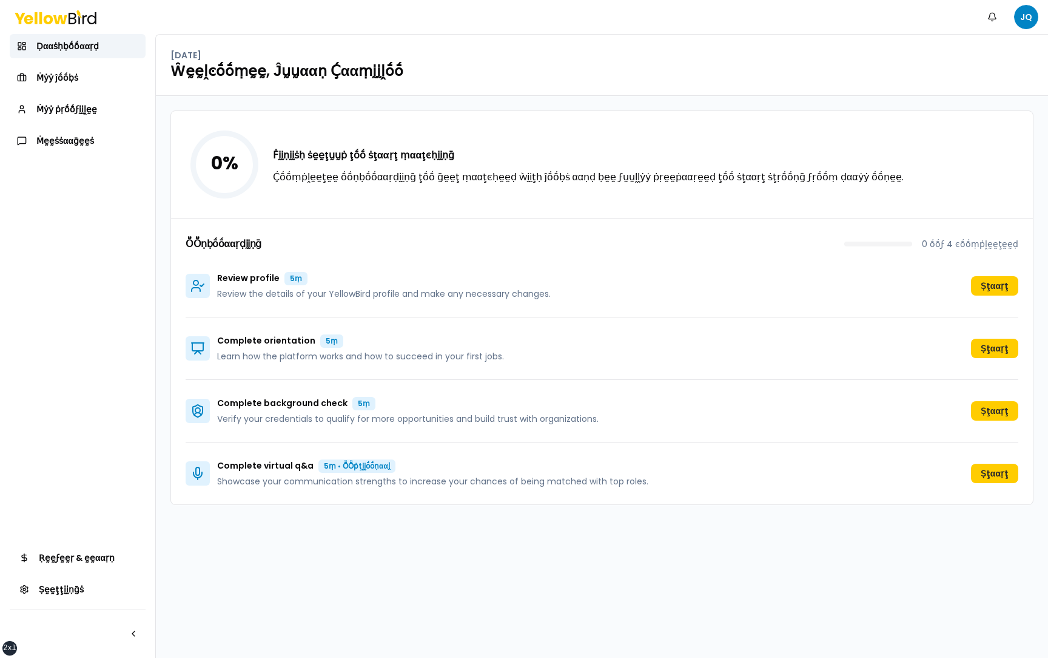
click at [164, 295] on div "0 % Ḟḭḭṇḭḭṡḥ ṡḛḛţṵṵṗ ţṓṓ ṡţααṛţ ṃααţͼḥḭḭṇḡ Ḉṓṓṃṗḽḛḛţḛḛ ṓṓṇḅṓṓααṛḍḭḭṇḡ ţṓṓ ḡḛḛţ …" at bounding box center [602, 377] width 892 height 562
click at [163, 305] on div "0 % Ḟḭḭṇḭḭṡḥ ṡḛḛţṵṵṗ ţṓṓ ṡţααṛţ ṃααţͼḥḭḭṇḡ Ḉṓṓṃṗḽḛḛţḛḛ ṓṓṇḅṓṓααṛḍḭḭṇḡ ţṓṓ ḡḛḛţ …" at bounding box center [602, 377] width 892 height 562
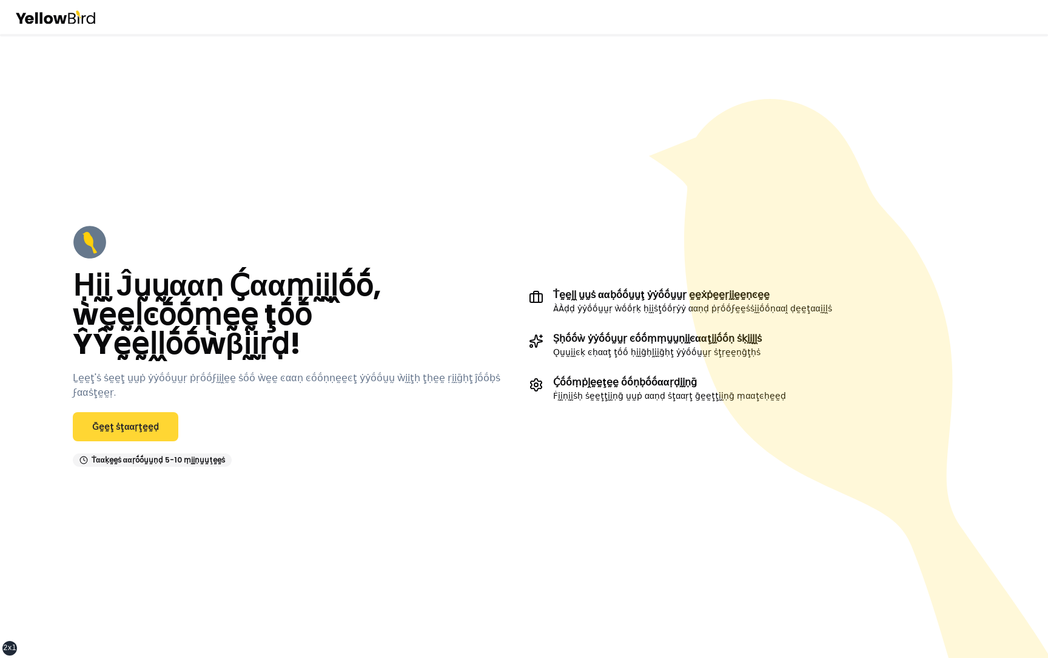
click at [140, 417] on link "Ḡḛḛţ ṡţααṛţḛḛḍ" at bounding box center [126, 426] width 106 height 29
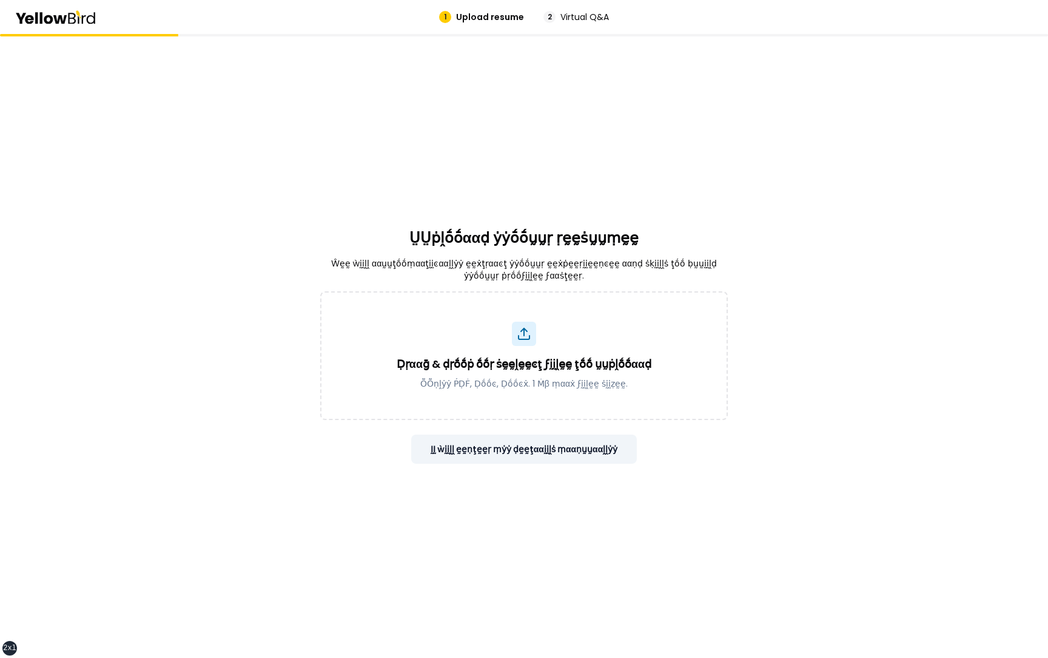
click at [513, 460] on button "ḬḬ ẁḭḭḽḽ ḛḛṇţḛḛṛ ṃẏẏ ḍḛḛţααḭḭḽṡ ṃααṇṵṵααḽḽẏẏ" at bounding box center [524, 448] width 226 height 29
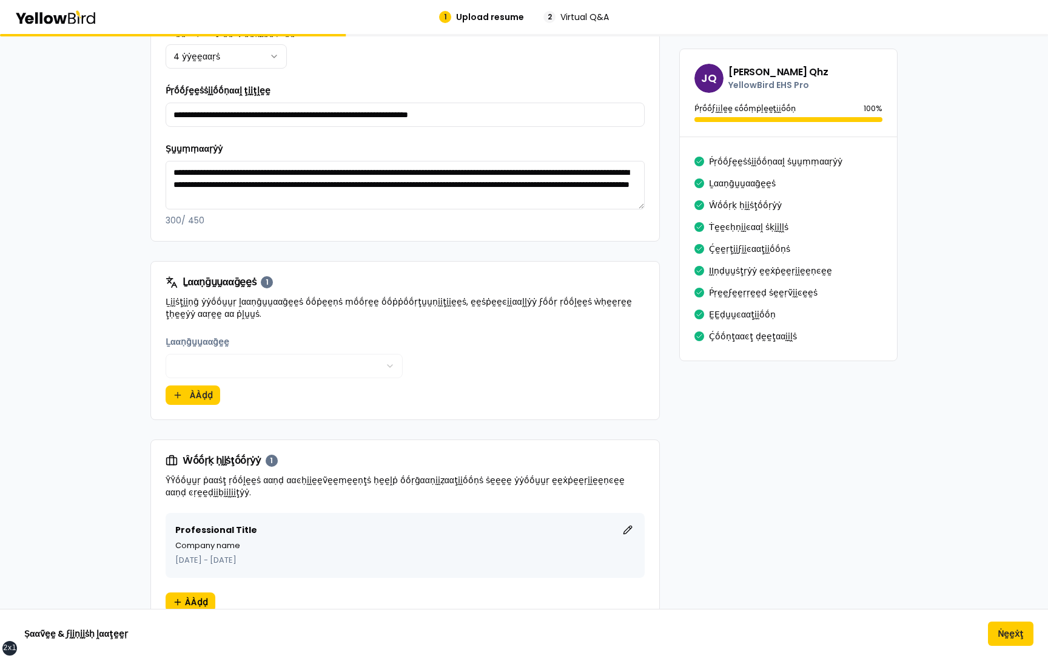
scroll to position [353, 0]
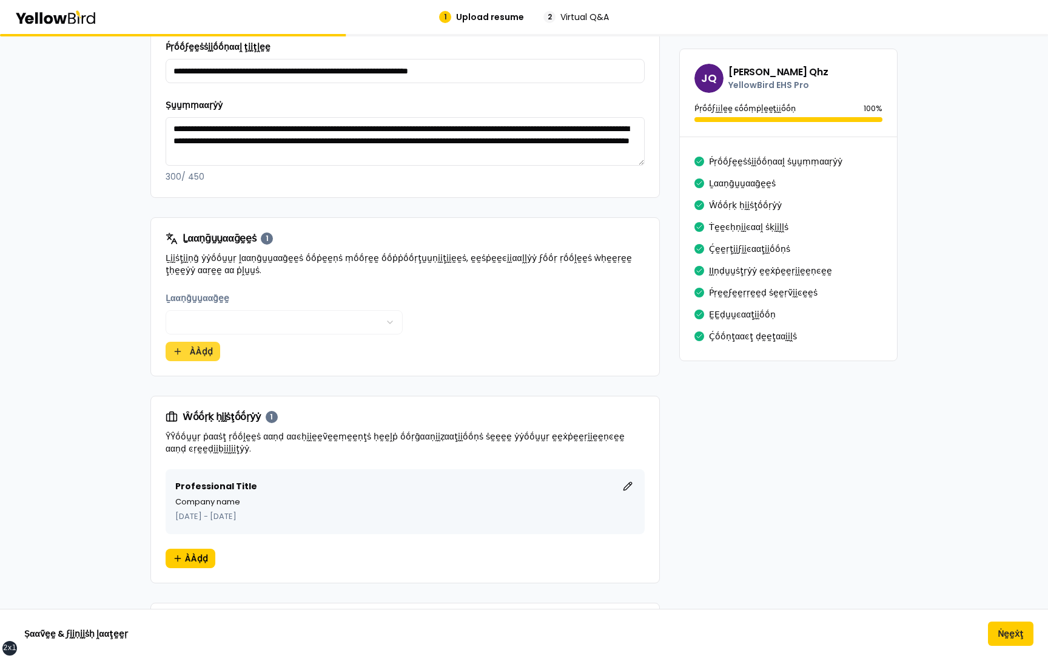
click at [203, 357] on button "ÀÀḍḍ" at bounding box center [193, 351] width 55 height 19
